Goal: Information Seeking & Learning: Learn about a topic

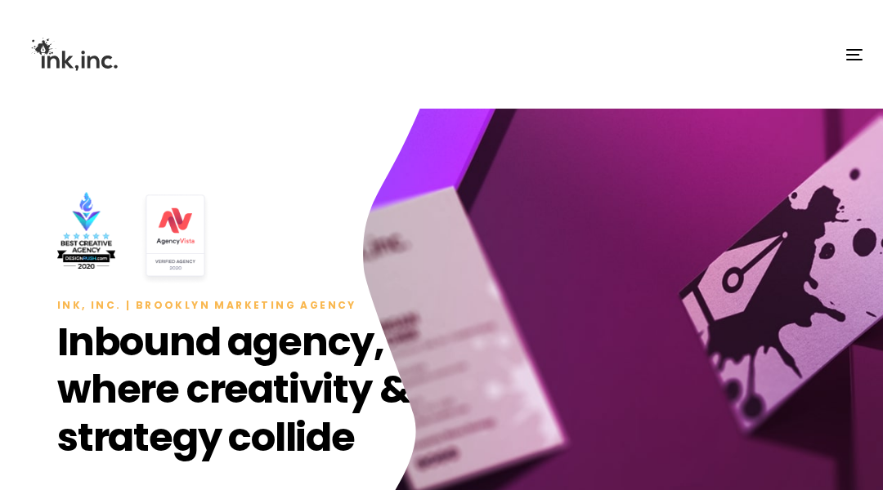
scroll to position [7288, 0]
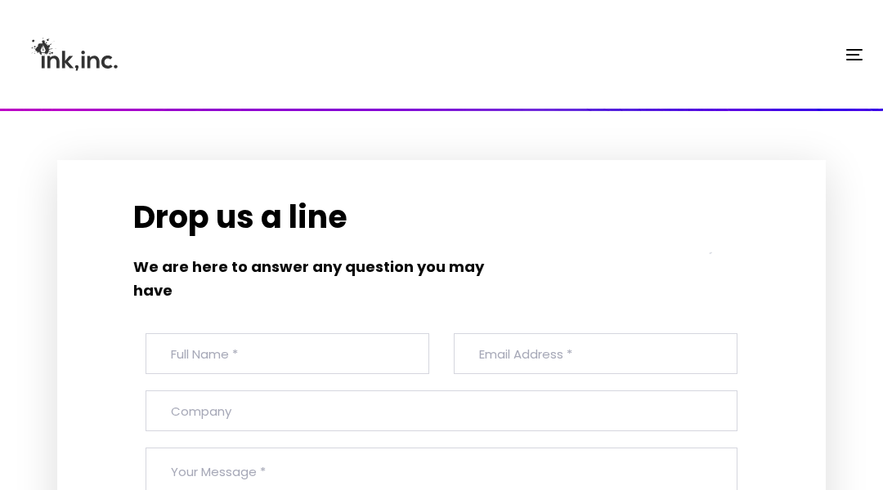
scroll to position [9357, 0]
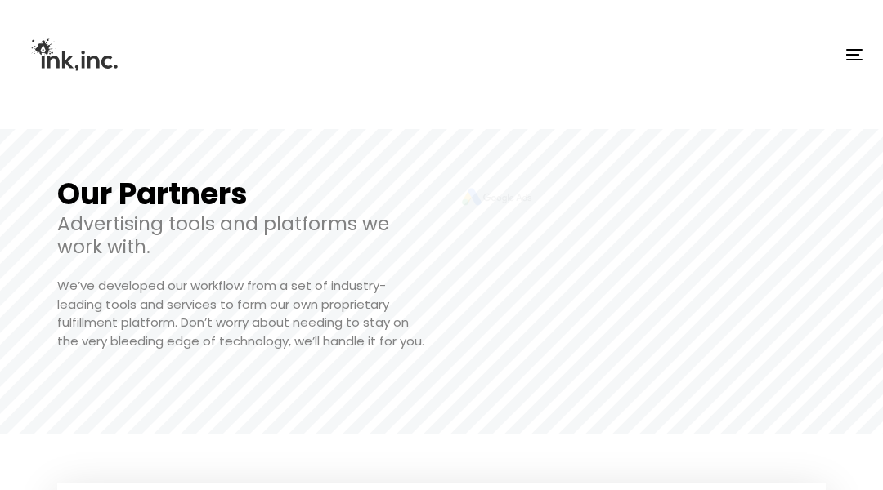
scroll to position [9224, 0]
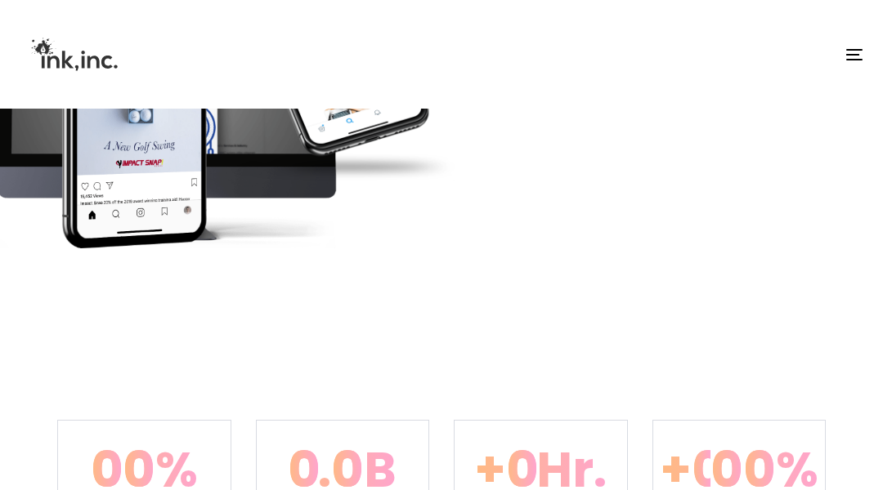
scroll to position [3914, 0]
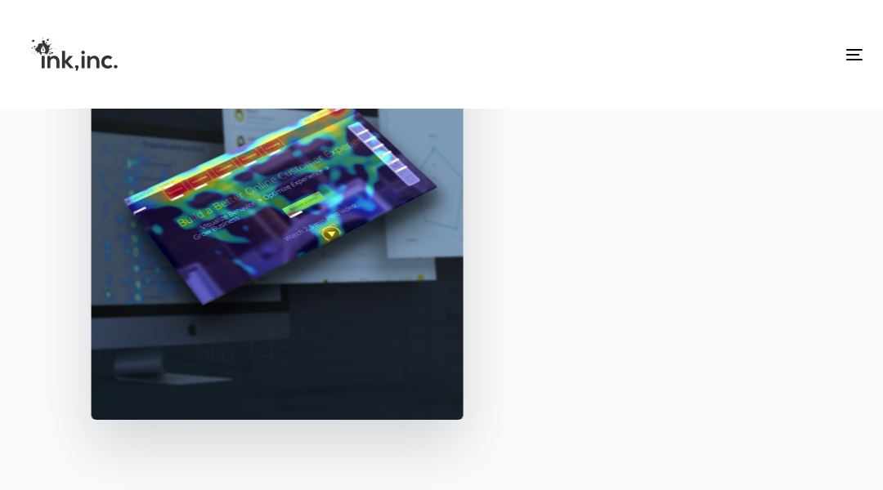
scroll to position [6865, 0]
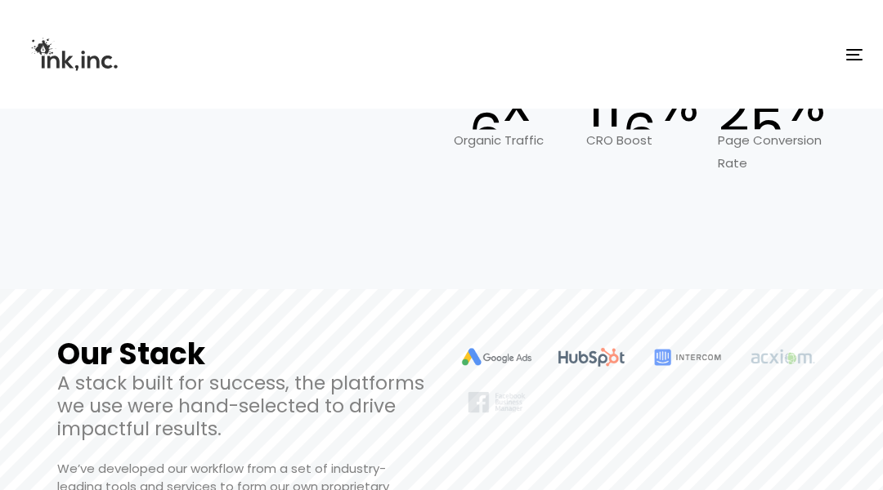
scroll to position [9807, 0]
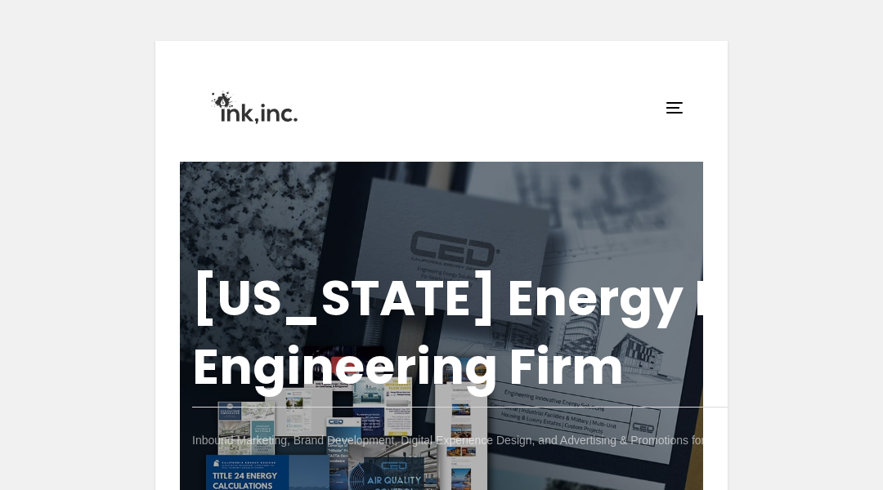
scroll to position [738, 0]
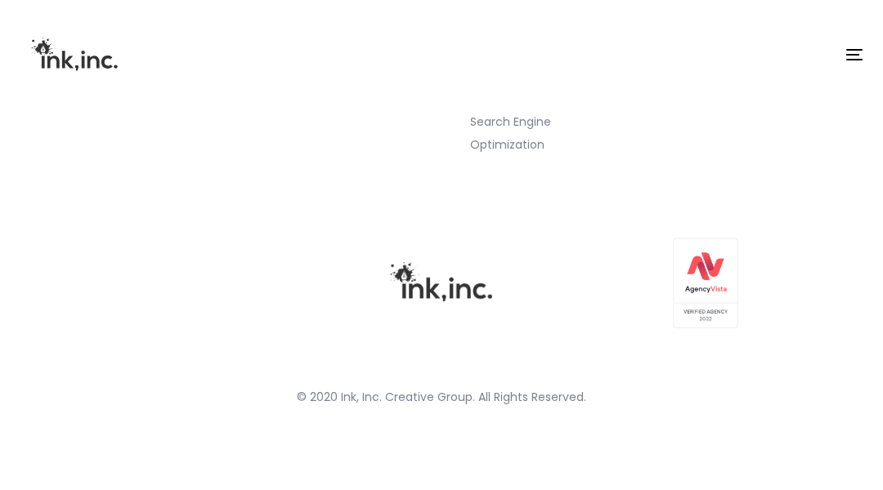
scroll to position [13126, 0]
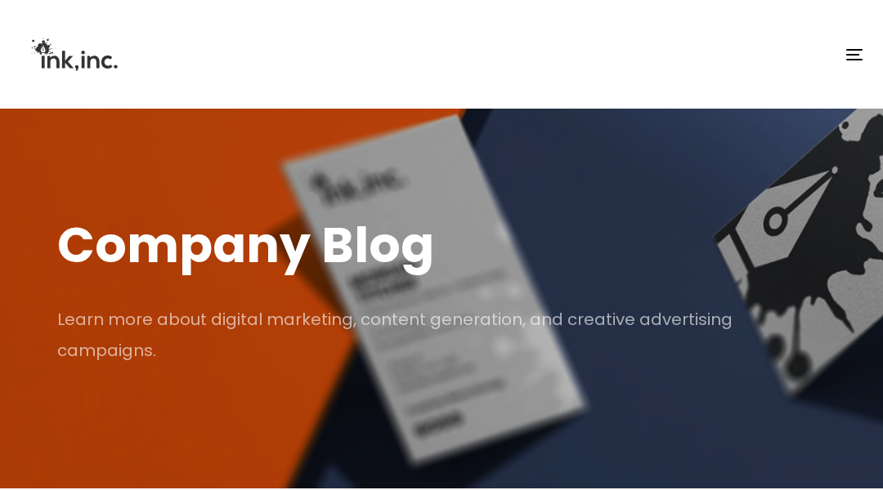
scroll to position [1937, 0]
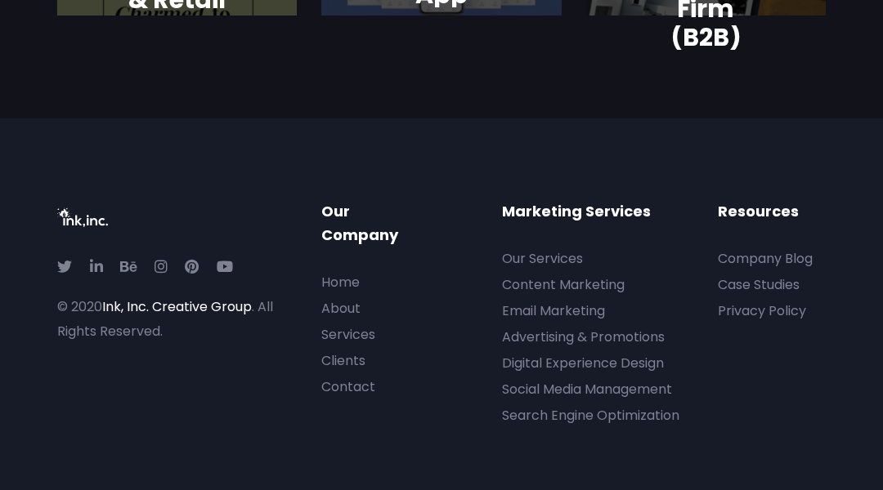
scroll to position [18953, 0]
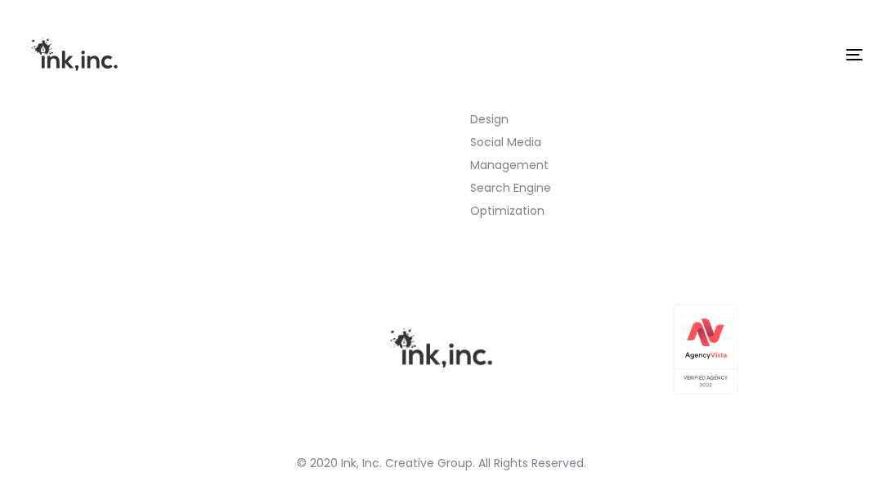
scroll to position [9476, 0]
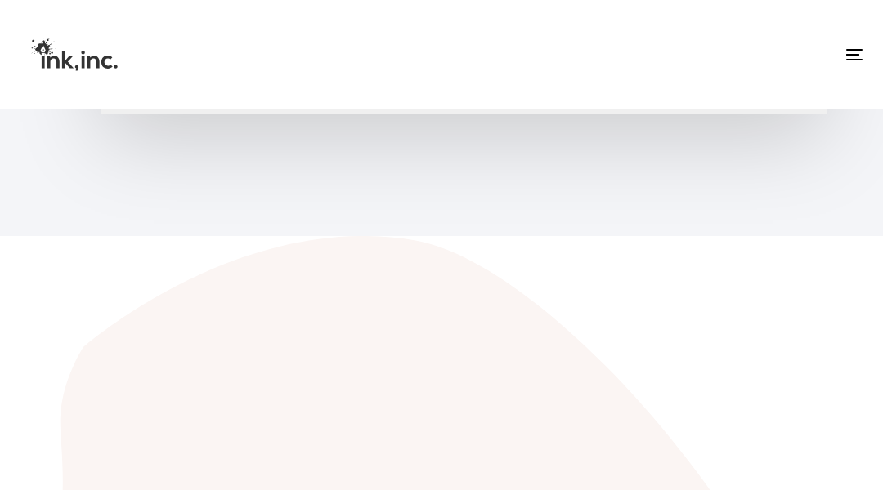
scroll to position [12749, 0]
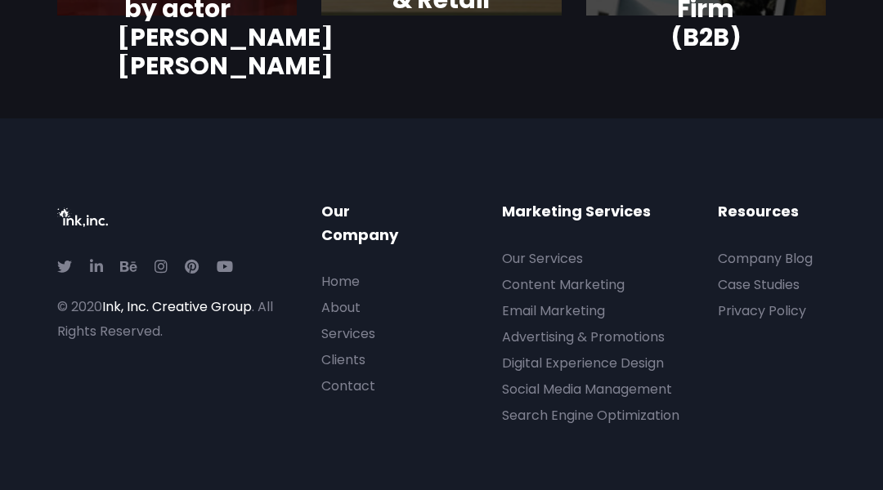
scroll to position [14679, 0]
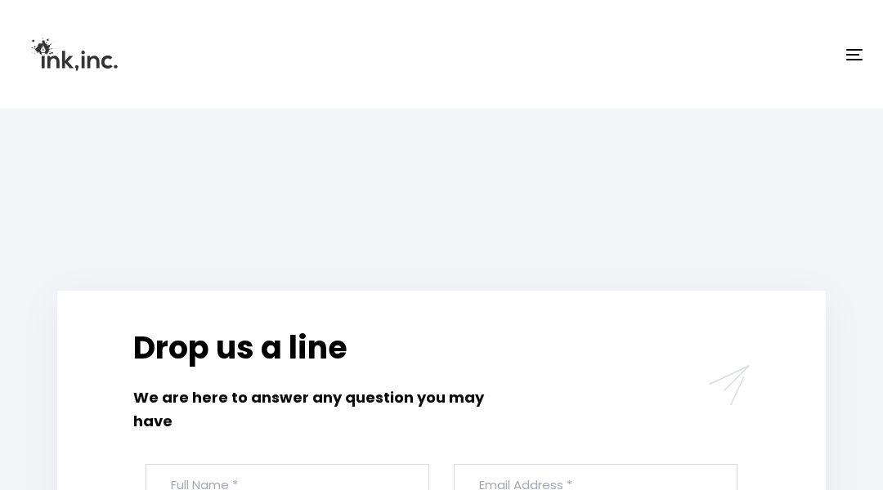
scroll to position [8475, 0]
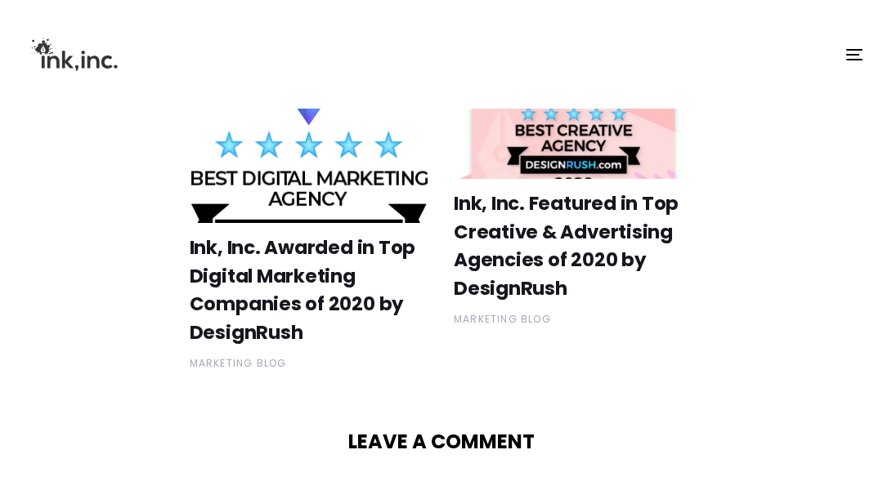
scroll to position [8010, 0]
